Goal: Obtain resource: Download file/media

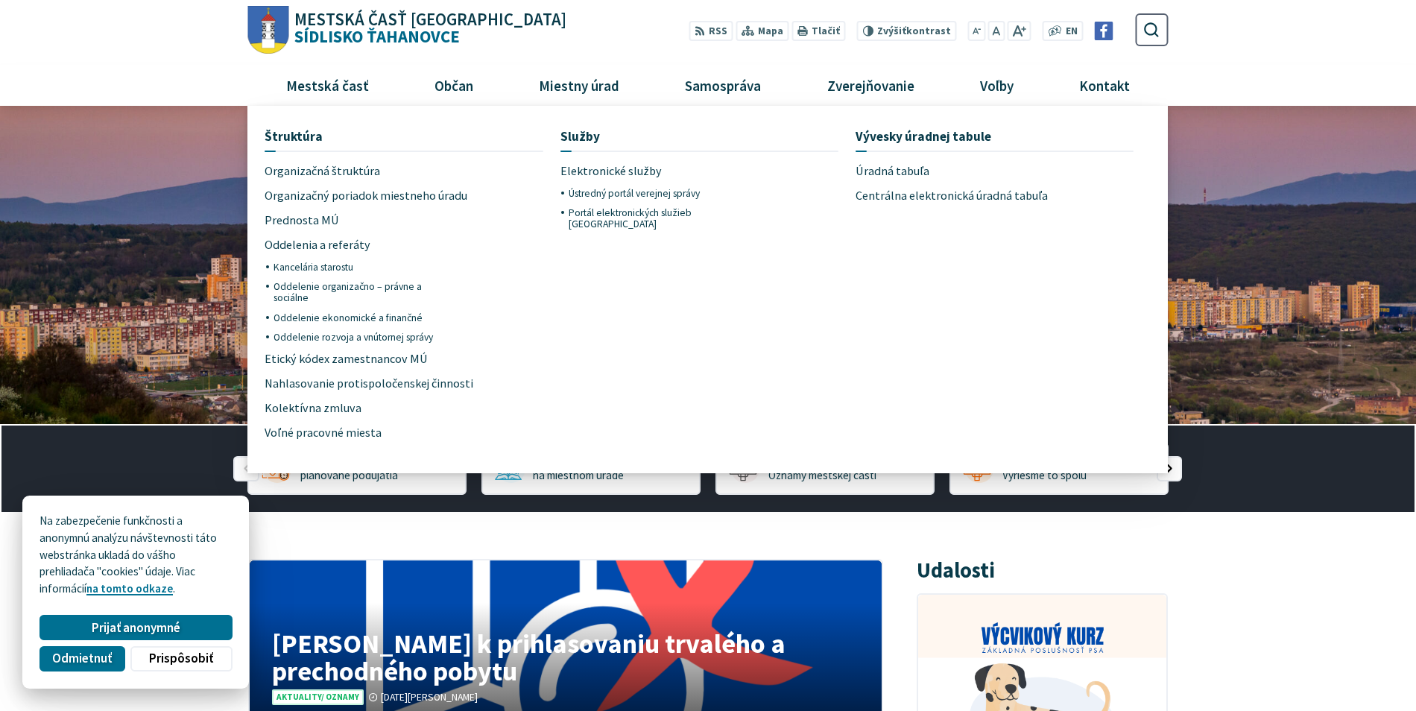
click at [904, 169] on span "Úradná tabuľa" at bounding box center [892, 171] width 74 height 25
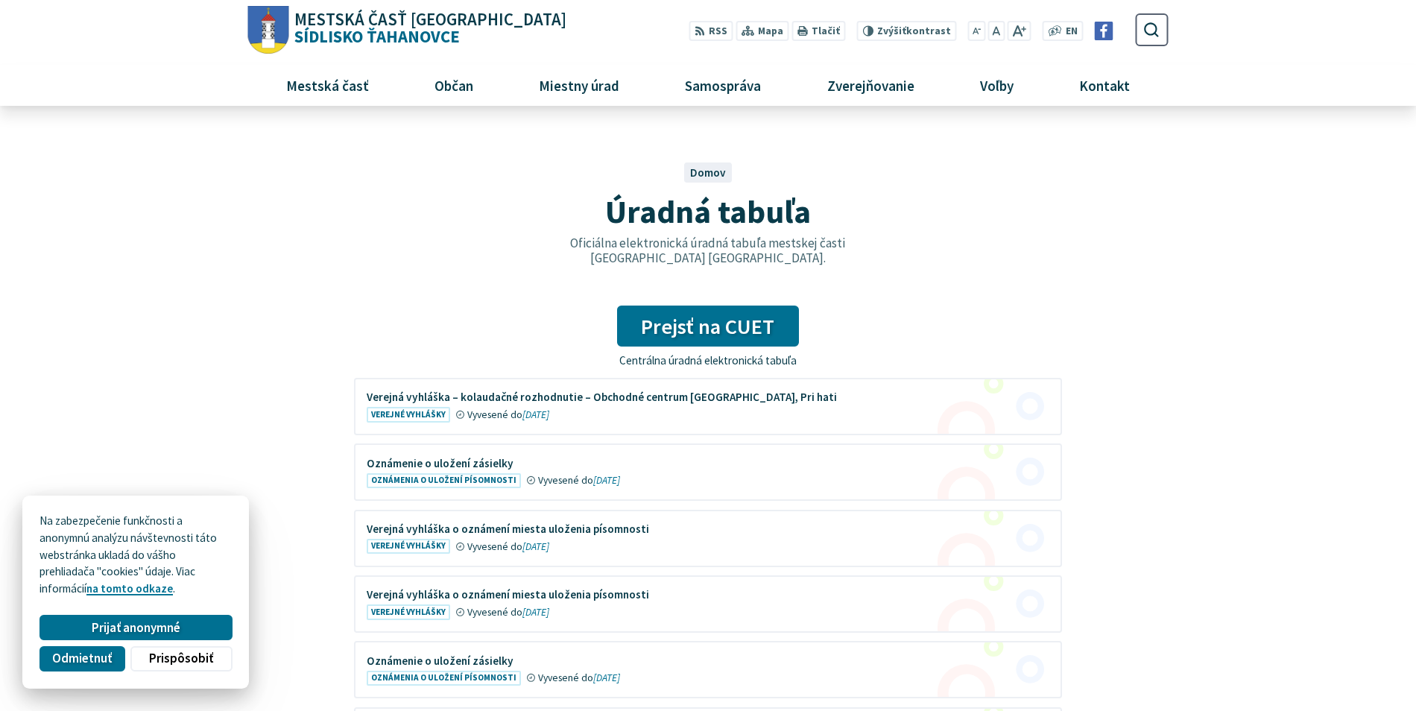
click at [656, 393] on figure at bounding box center [707, 406] width 705 height 54
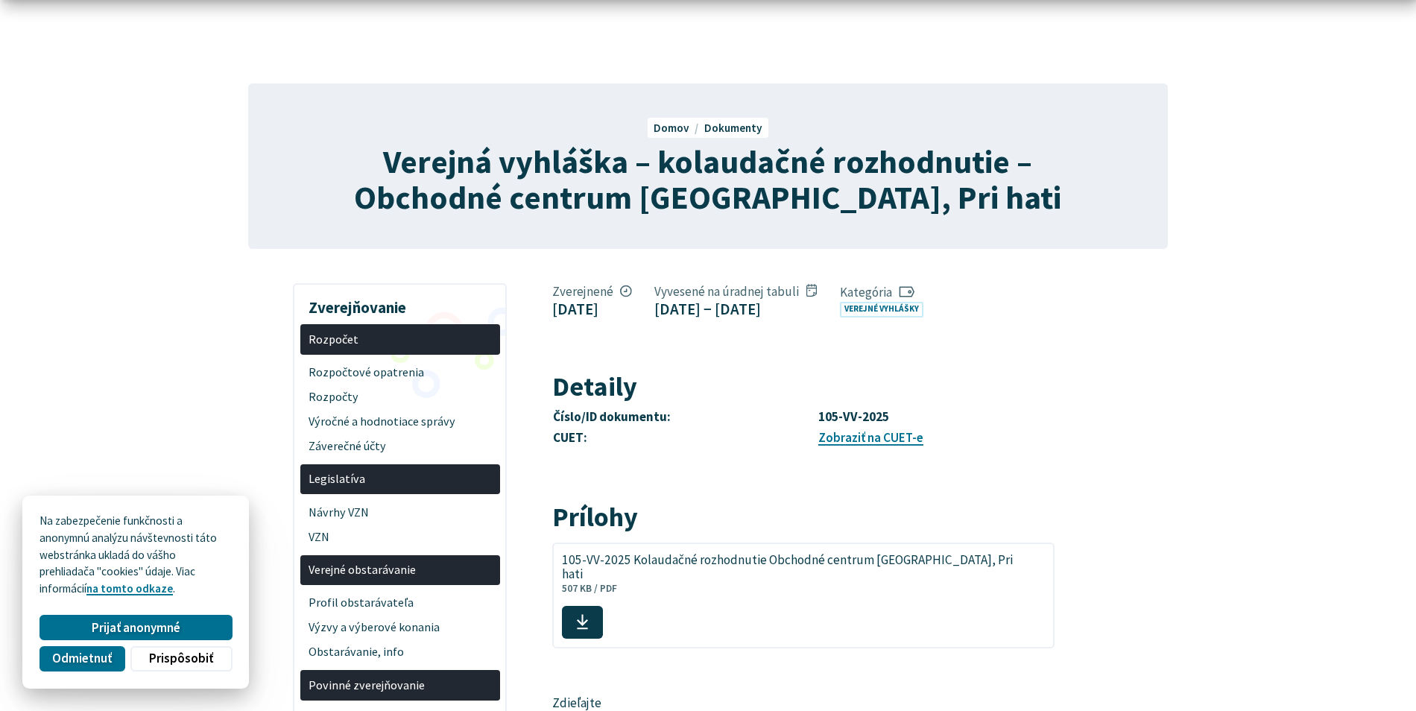
scroll to position [224, 0]
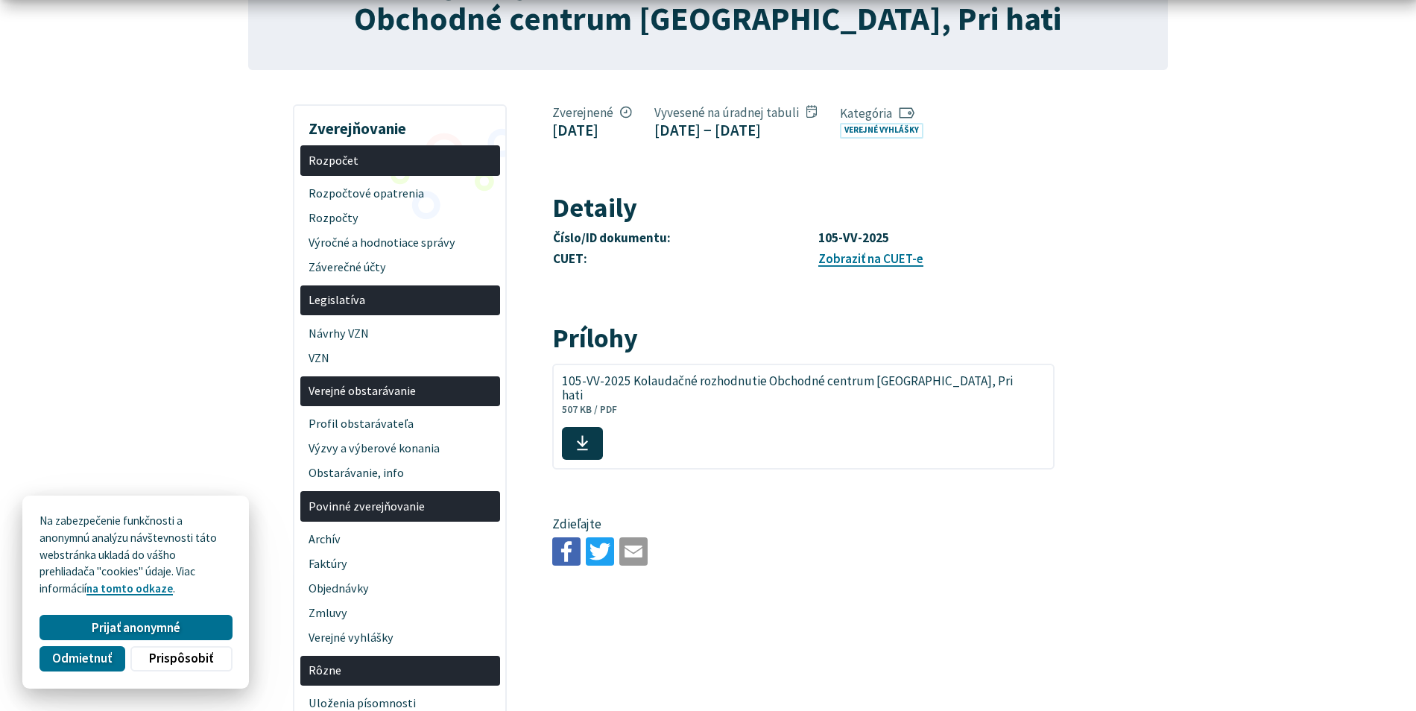
click at [603, 432] on span at bounding box center [582, 443] width 41 height 33
